Goal: Information Seeking & Learning: Learn about a topic

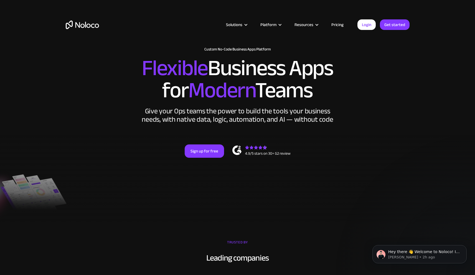
click at [406, 146] on div "Sign up for free" at bounding box center [238, 150] width 344 height 13
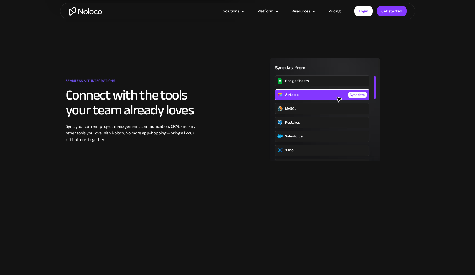
scroll to position [674, 0]
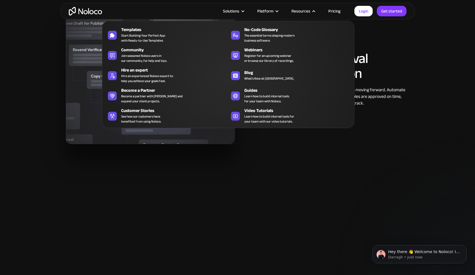
click at [162, 34] on span "Start Building Your Perfect App with Ready-to-Use Templates" at bounding box center [143, 38] width 44 height 10
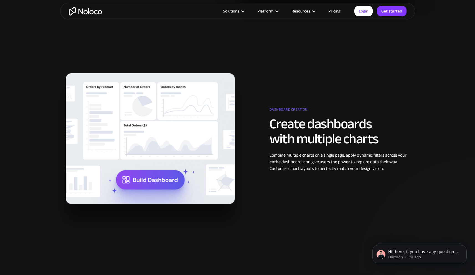
scroll to position [272, 0]
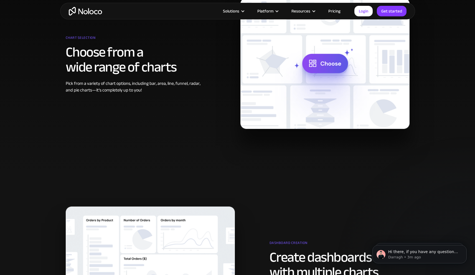
click at [332, 10] on link "Pricing" at bounding box center [334, 10] width 26 height 7
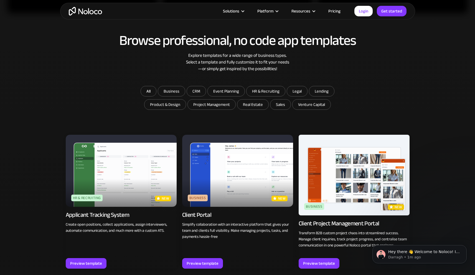
scroll to position [288, 0]
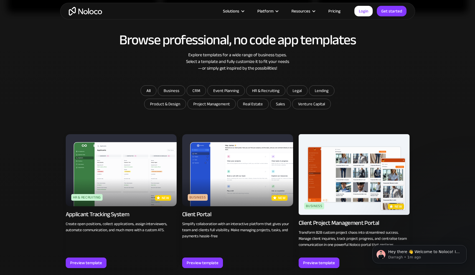
click at [117, 175] on img at bounding box center [121, 170] width 111 height 72
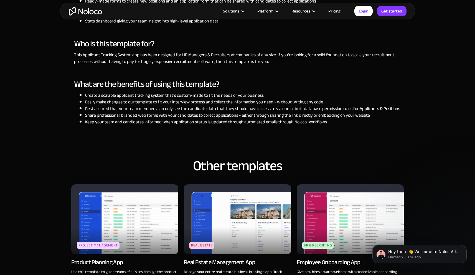
scroll to position [587, 0]
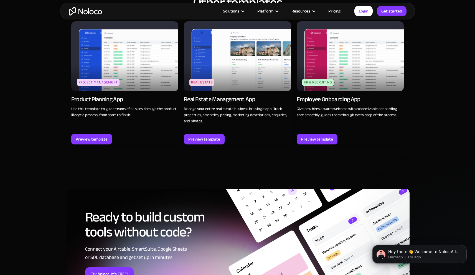
click at [331, 76] on img at bounding box center [349, 56] width 107 height 70
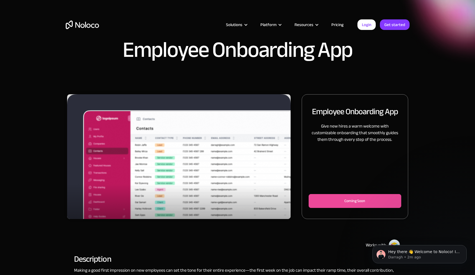
click at [334, 24] on link "Pricing" at bounding box center [337, 24] width 26 height 7
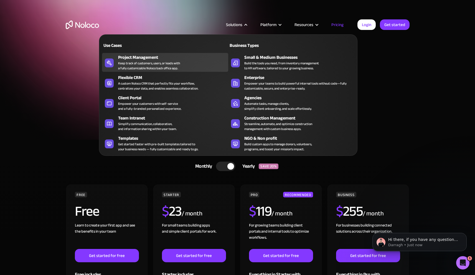
click at [171, 64] on div "Keep track of customers, users, or leads with a fully customizable Noloco back …" at bounding box center [149, 66] width 62 height 10
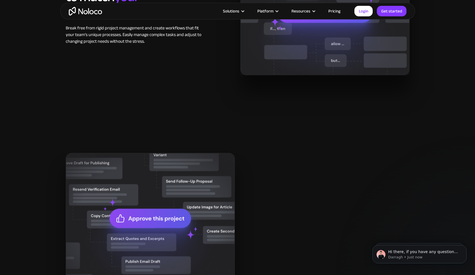
scroll to position [680, 0]
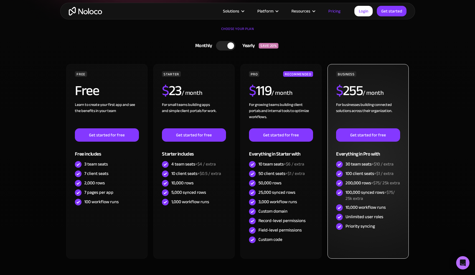
scroll to position [121, 0]
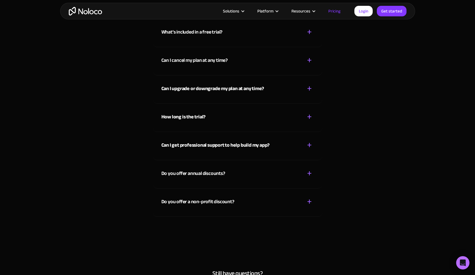
scroll to position [2473, 0]
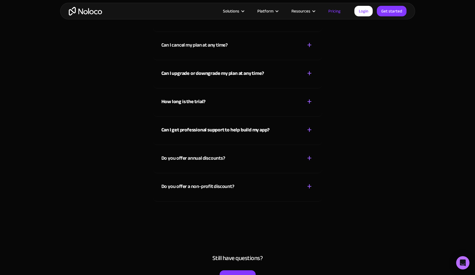
click at [255, 130] on strong "Can I get professional support to help build my app?" at bounding box center [215, 129] width 108 height 9
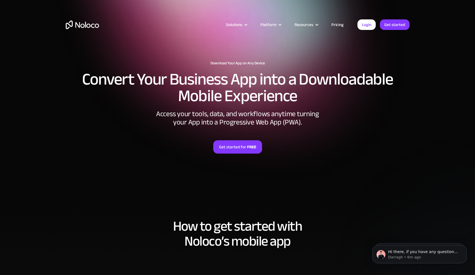
click at [76, 24] on img "home" at bounding box center [82, 25] width 33 height 9
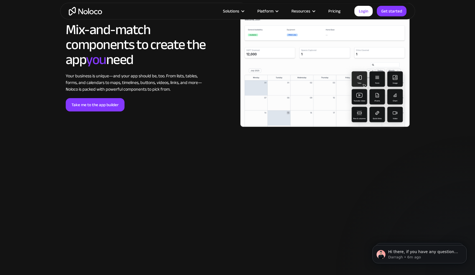
scroll to position [916, 0]
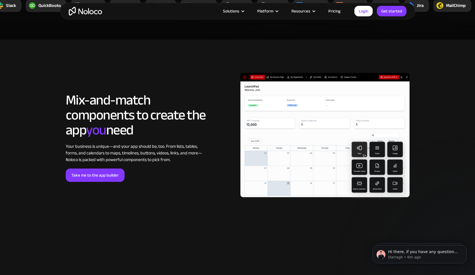
click at [297, 137] on img at bounding box center [324, 137] width 169 height 129
click at [262, 220] on section "LOREM IPSUM Mix-and-match components to create the app you need Your business i…" at bounding box center [237, 143] width 475 height 206
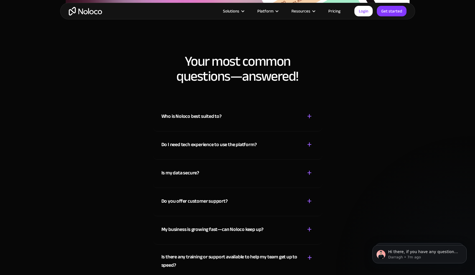
scroll to position [2923, 0]
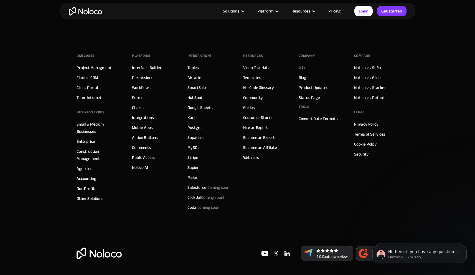
click at [281, 160] on div "Resources Video Tutorials Templates No-Code Glossary Community Guides Customer …" at bounding box center [265, 132] width 44 height 161
click at [377, 209] on div "Hi there, if you have any questions about our pricing, just let us know! Darrag…" at bounding box center [419, 228] width 102 height 69
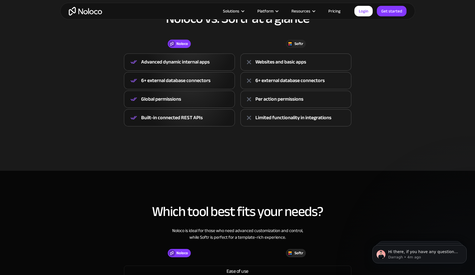
scroll to position [225, 0]
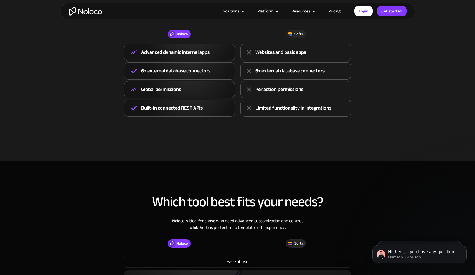
click at [287, 34] on div at bounding box center [289, 34] width 7 height 7
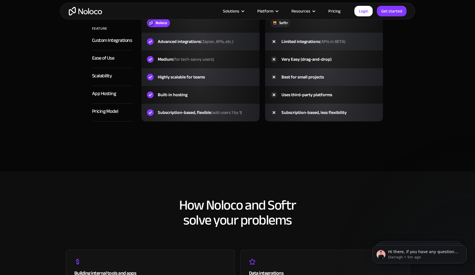
scroll to position [849, 0]
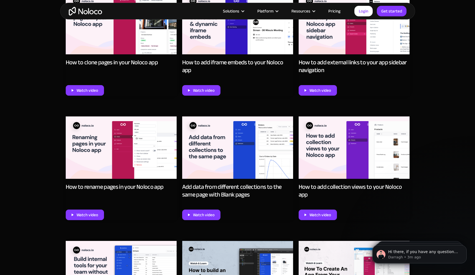
scroll to position [2134, 0]
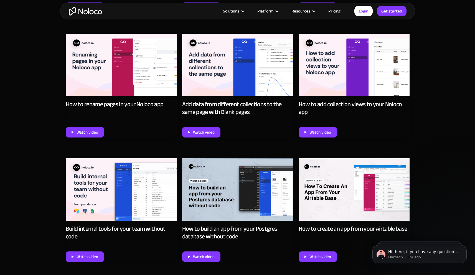
click at [130, 193] on img at bounding box center [121, 189] width 111 height 62
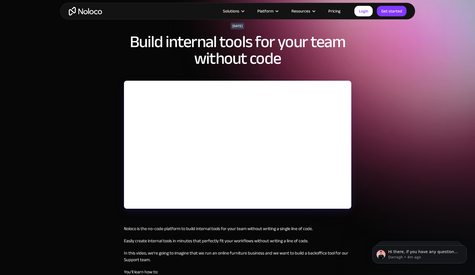
scroll to position [23, 0]
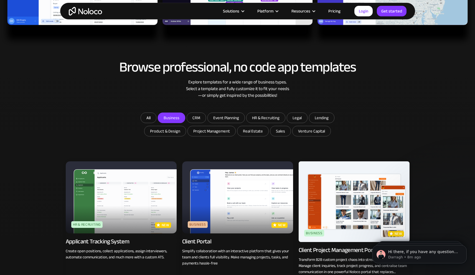
click at [176, 120] on input "Business" at bounding box center [171, 118] width 27 height 10
checkbox input "true"
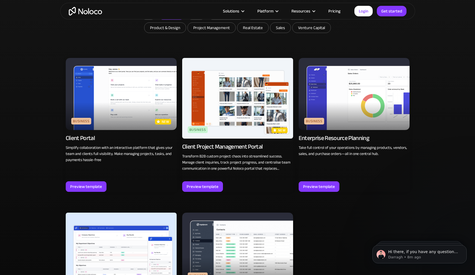
scroll to position [372, 0]
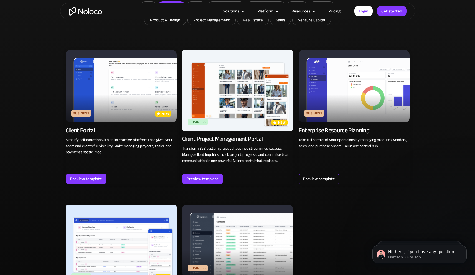
click at [330, 183] on div "Preview template" at bounding box center [318, 178] width 41 height 11
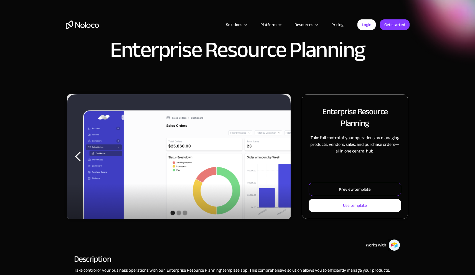
click at [330, 188] on link "Preview template" at bounding box center [354, 189] width 92 height 13
